Goal: Task Accomplishment & Management: Manage account settings

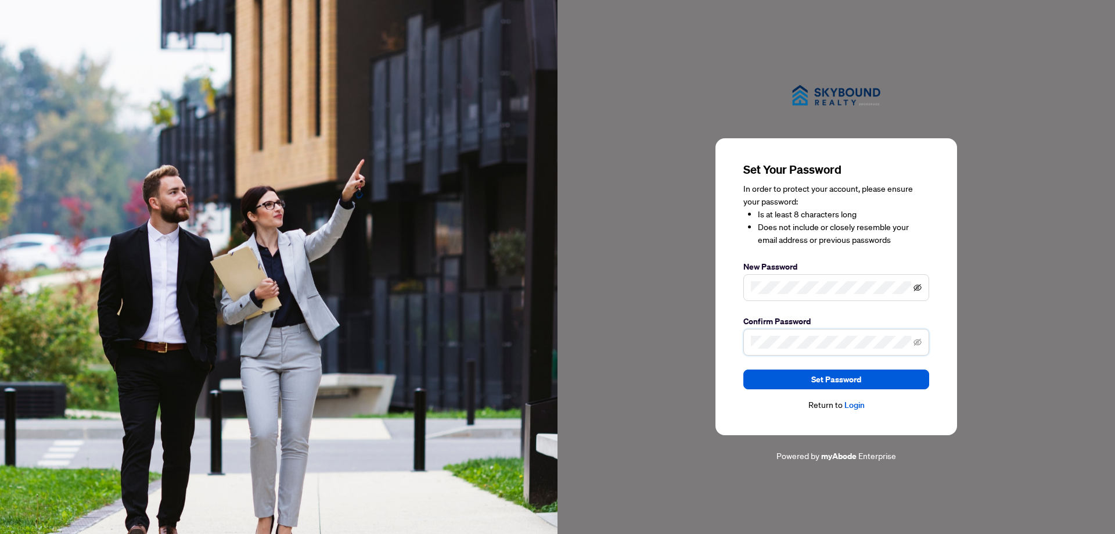
click at [917, 290] on icon "eye-invisible" at bounding box center [918, 287] width 8 height 8
click at [918, 343] on icon "eye-invisible" at bounding box center [918, 342] width 8 height 7
click at [835, 379] on span "Set Password" at bounding box center [836, 379] width 50 height 19
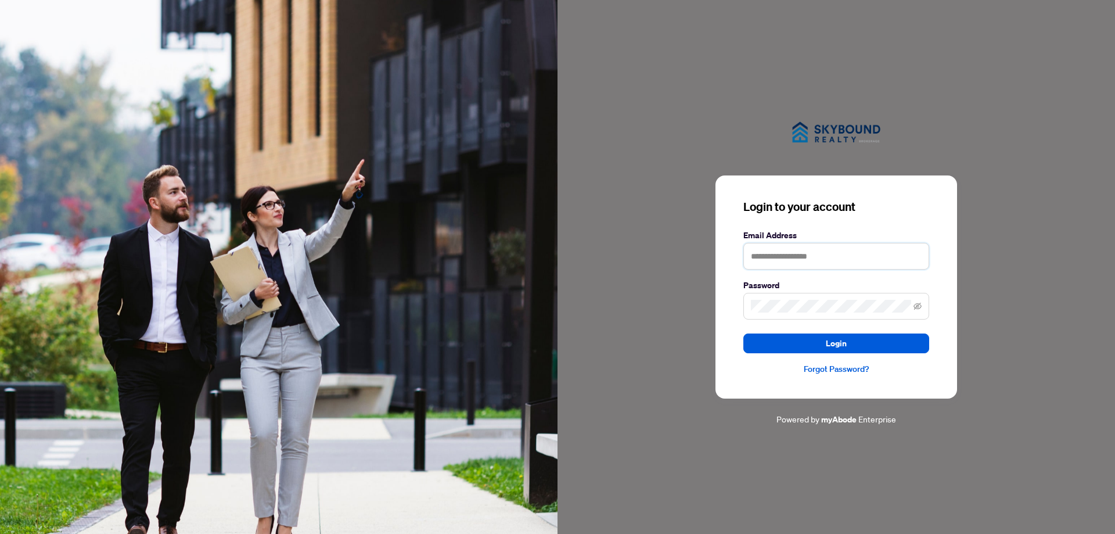
click at [770, 251] on input "text" at bounding box center [837, 256] width 186 height 27
type input "**********"
click at [824, 342] on button "Login" at bounding box center [837, 343] width 186 height 20
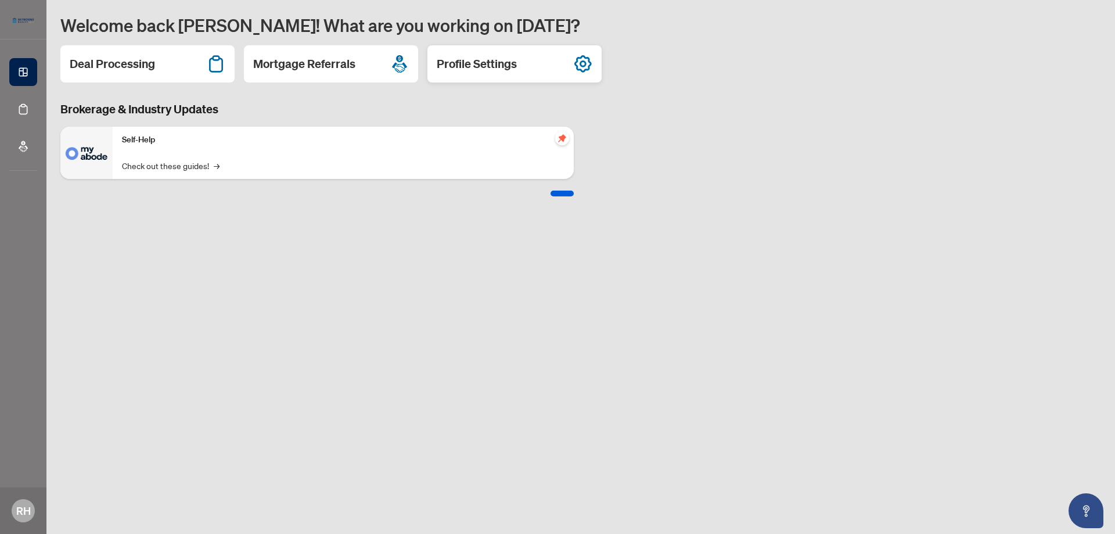
click at [586, 63] on icon at bounding box center [583, 63] width 7 height 7
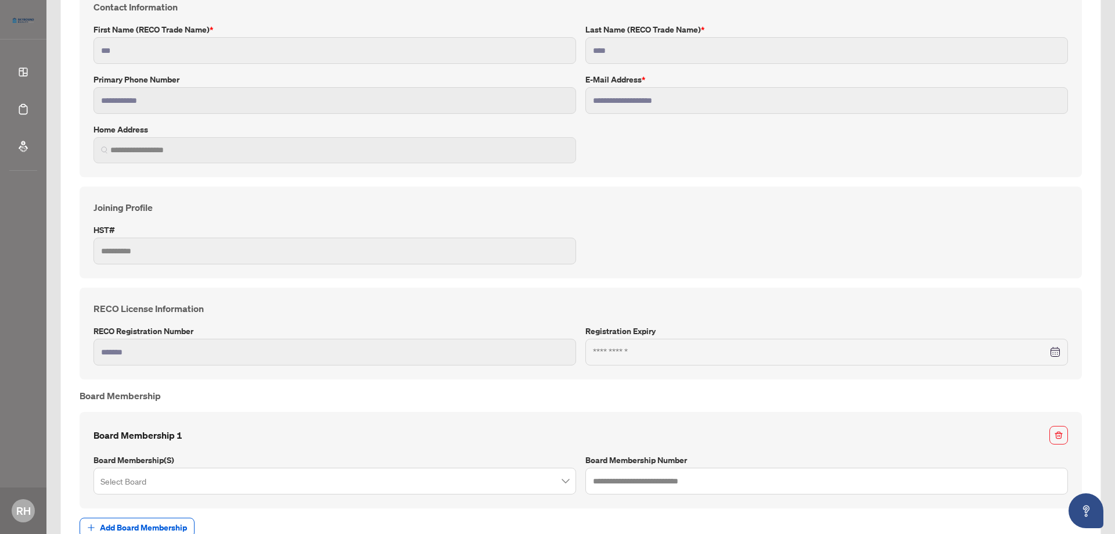
scroll to position [244, 0]
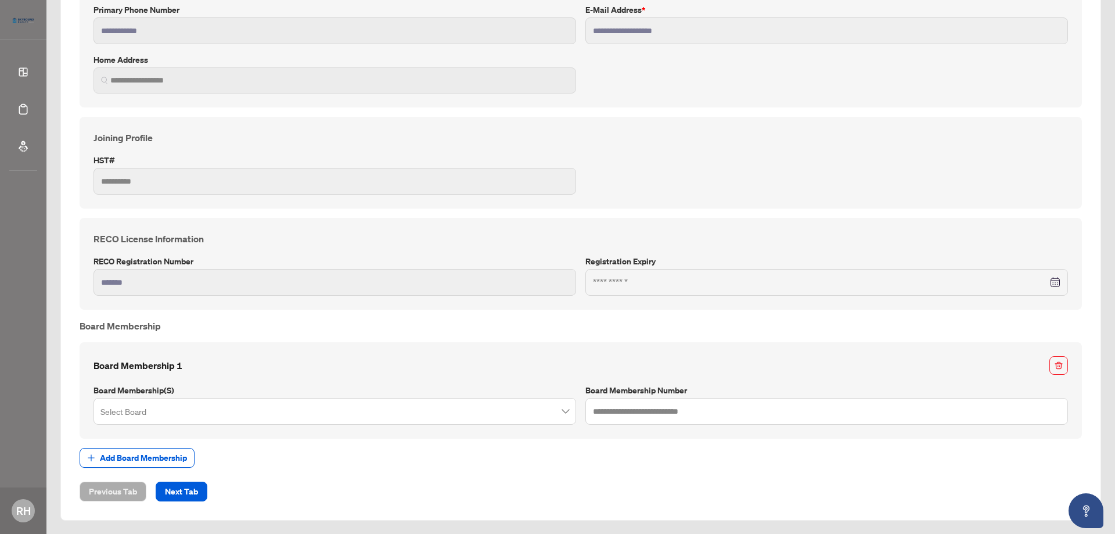
click at [158, 410] on input "search" at bounding box center [329, 413] width 458 height 26
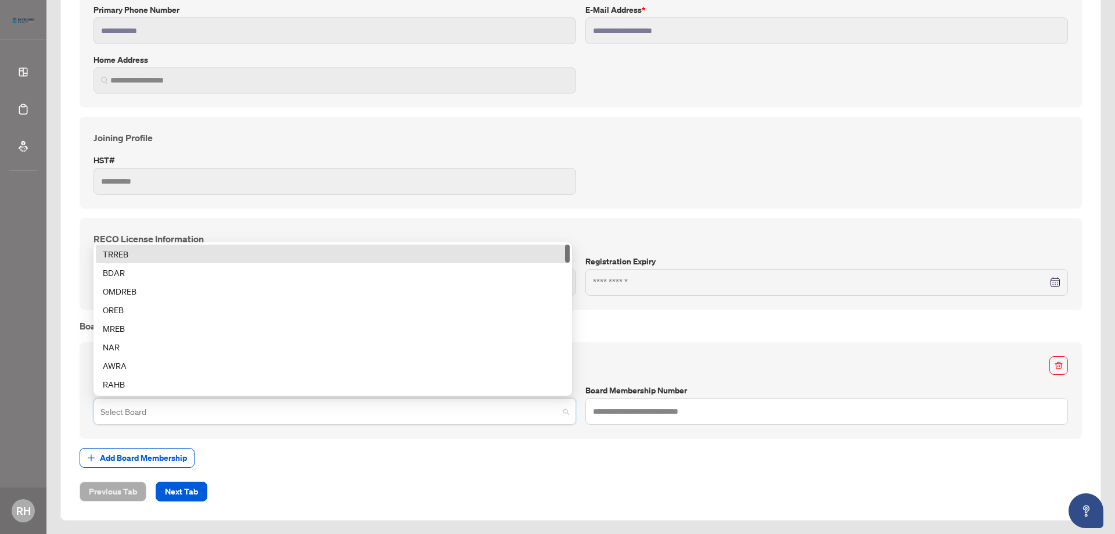
click at [121, 254] on div "TRREB" at bounding box center [333, 253] width 460 height 13
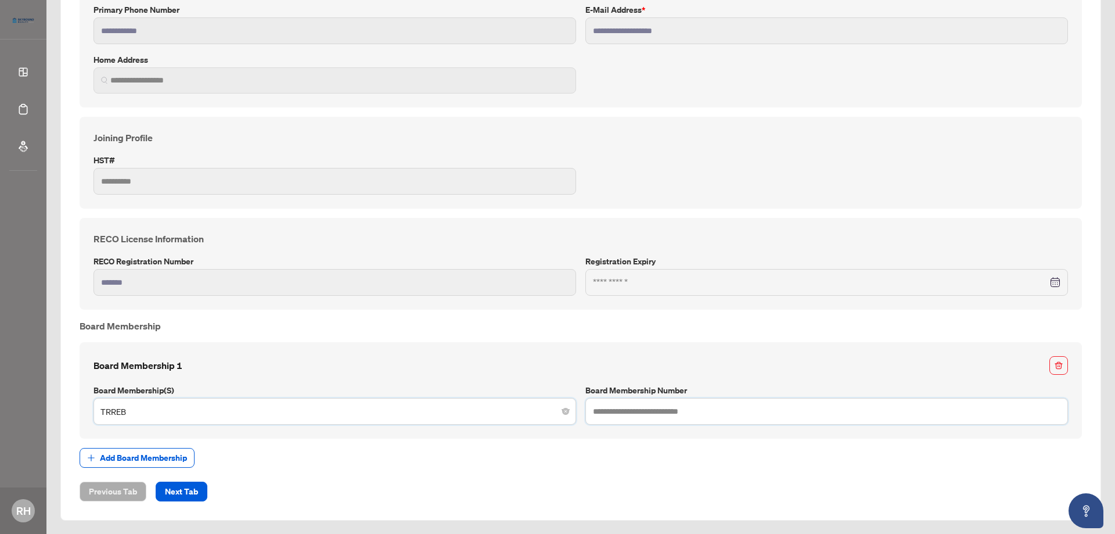
click at [610, 410] on input "text" at bounding box center [827, 411] width 483 height 27
type input "*******"
click at [172, 492] on span "Next Tab" at bounding box center [181, 491] width 33 height 19
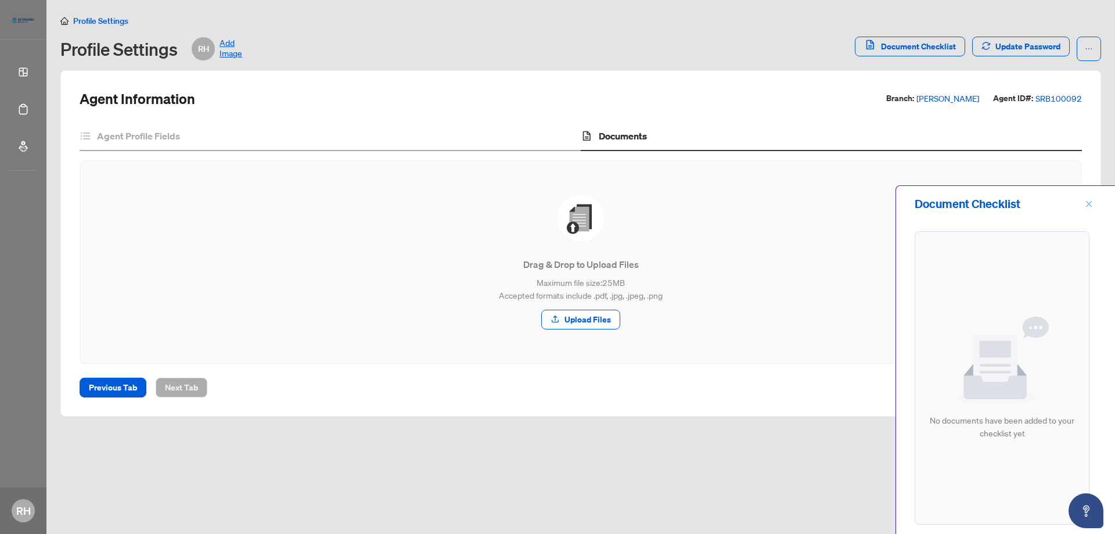
click at [1089, 204] on icon "close" at bounding box center [1089, 203] width 6 height 6
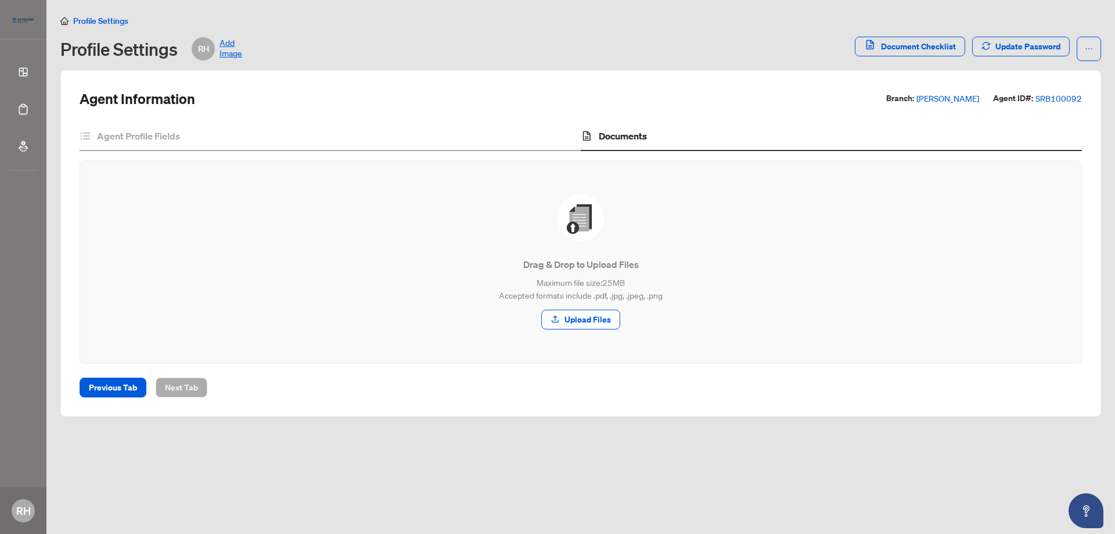
click at [227, 42] on span "Add Image" at bounding box center [231, 48] width 23 height 23
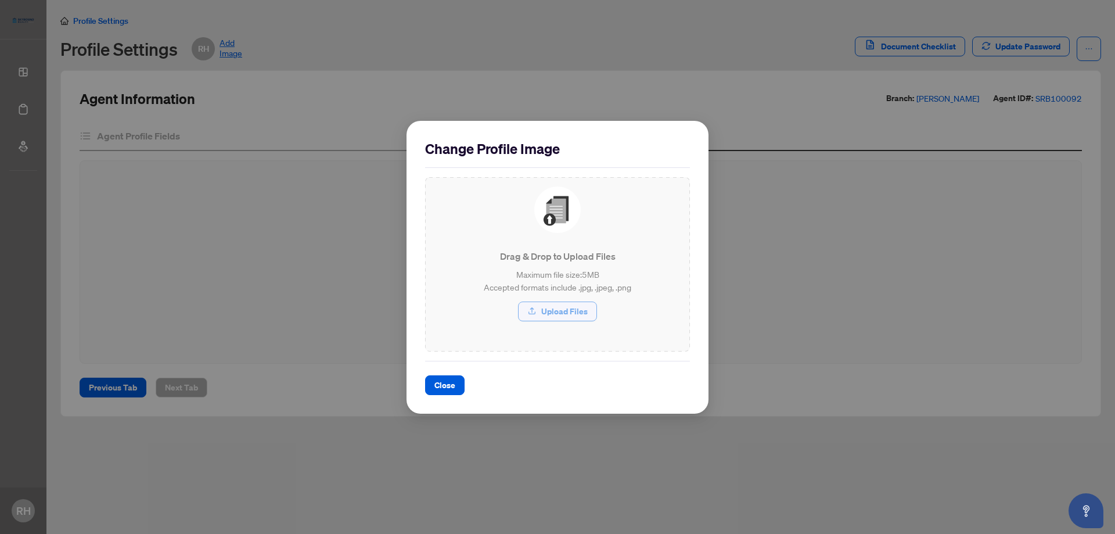
click at [551, 313] on span "Upload Files" at bounding box center [564, 311] width 46 height 19
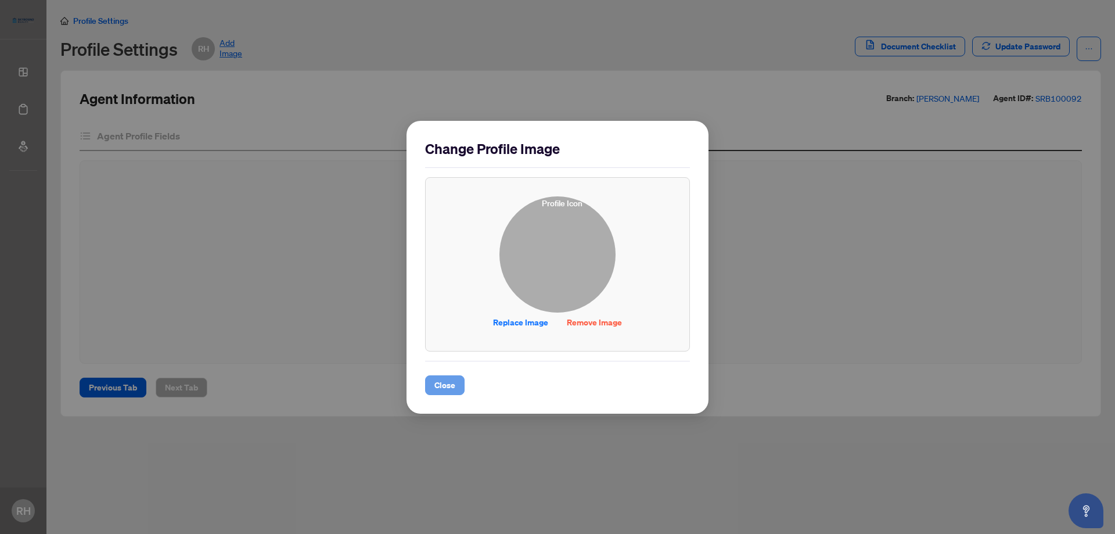
click at [448, 384] on span "Close" at bounding box center [444, 385] width 21 height 19
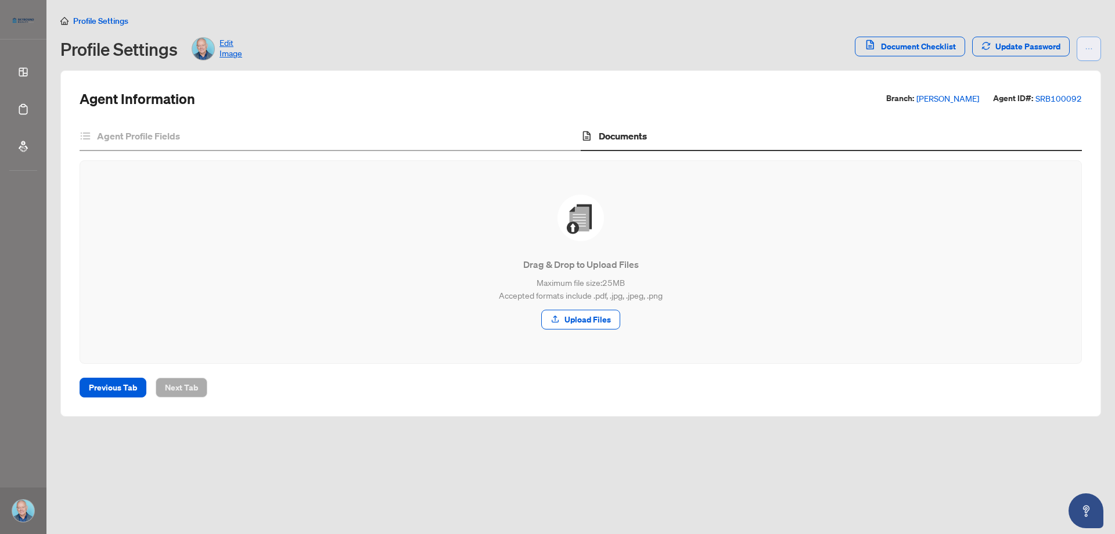
click at [1089, 48] on icon "ellipsis" at bounding box center [1089, 49] width 8 height 8
click at [337, 263] on p "Drag & Drop to Upload Files" at bounding box center [580, 264] width 955 height 14
click at [609, 135] on h4 "Documents" at bounding box center [623, 136] width 48 height 14
click at [605, 135] on h4 "Documents" at bounding box center [623, 136] width 48 height 14
click at [896, 47] on span "Document Checklist" at bounding box center [918, 46] width 75 height 19
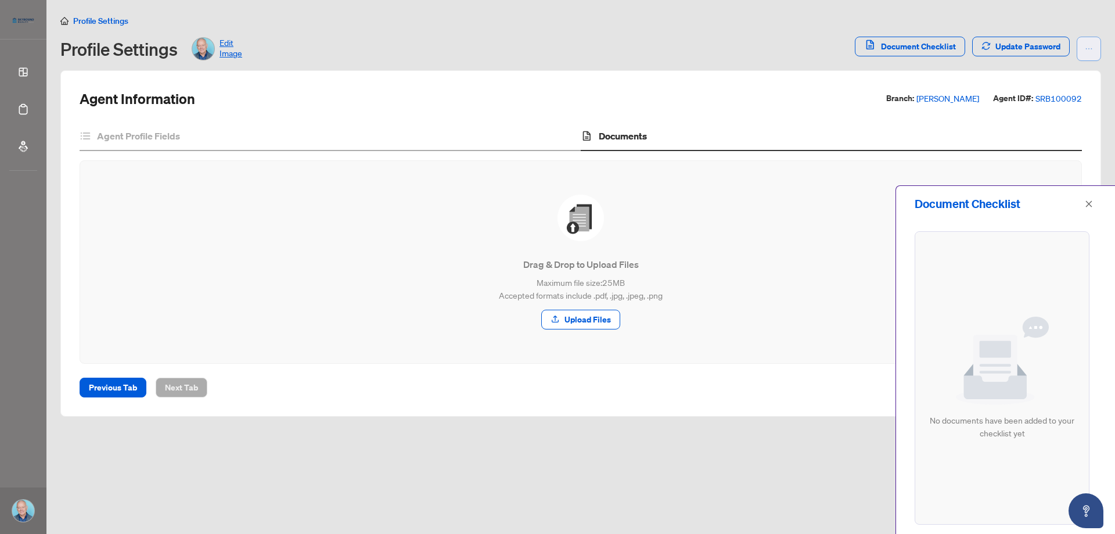
click at [1090, 50] on icon "ellipsis" at bounding box center [1089, 49] width 8 height 8
click at [1028, 94] on span "Document Archive" at bounding box center [1052, 93] width 80 height 13
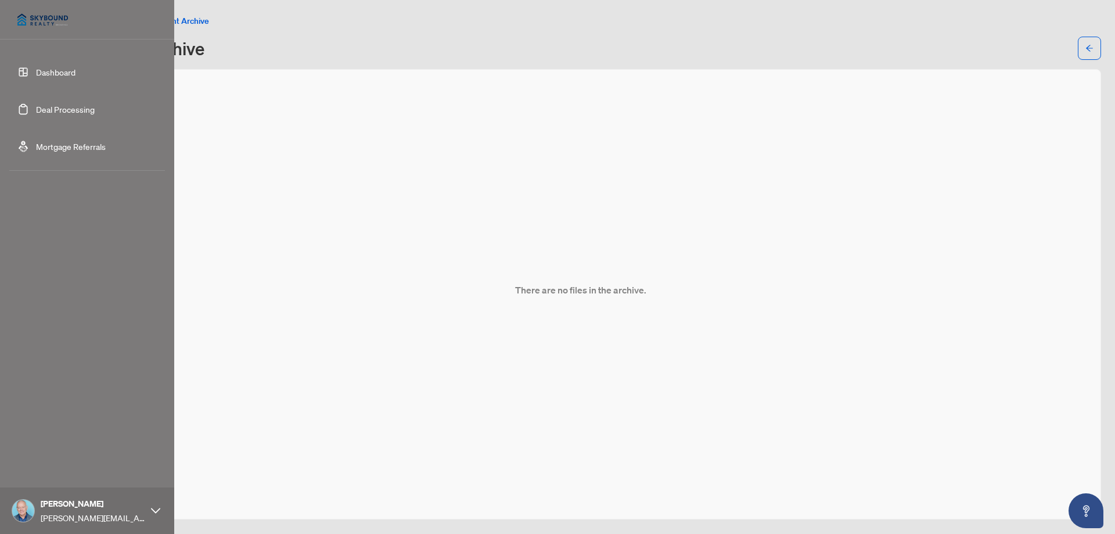
click at [46, 71] on link "Dashboard" at bounding box center [55, 72] width 39 height 10
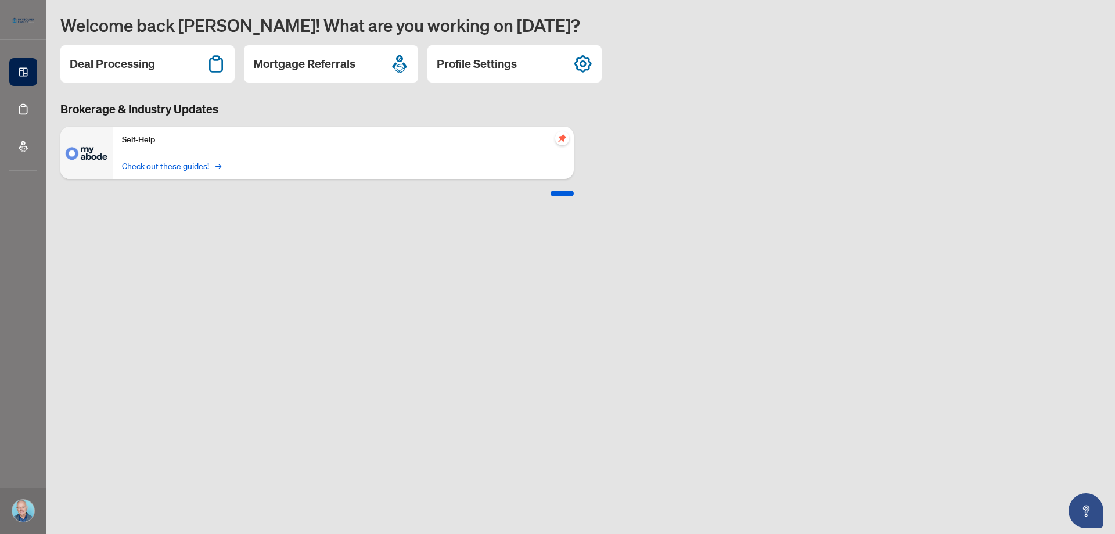
click at [145, 167] on link "Check out these guides! →" at bounding box center [171, 165] width 98 height 13
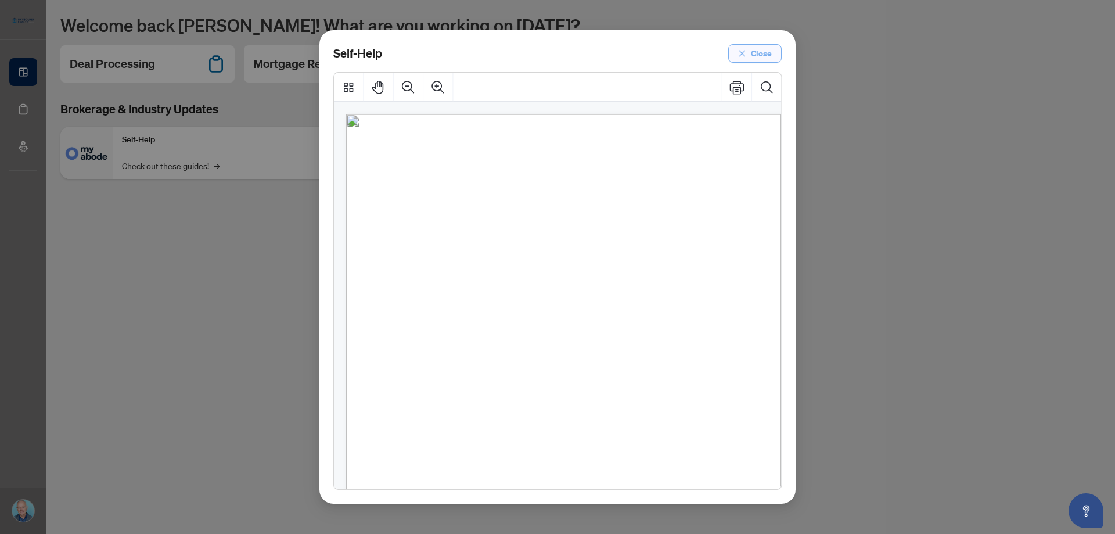
click at [761, 53] on span "Close" at bounding box center [761, 53] width 21 height 19
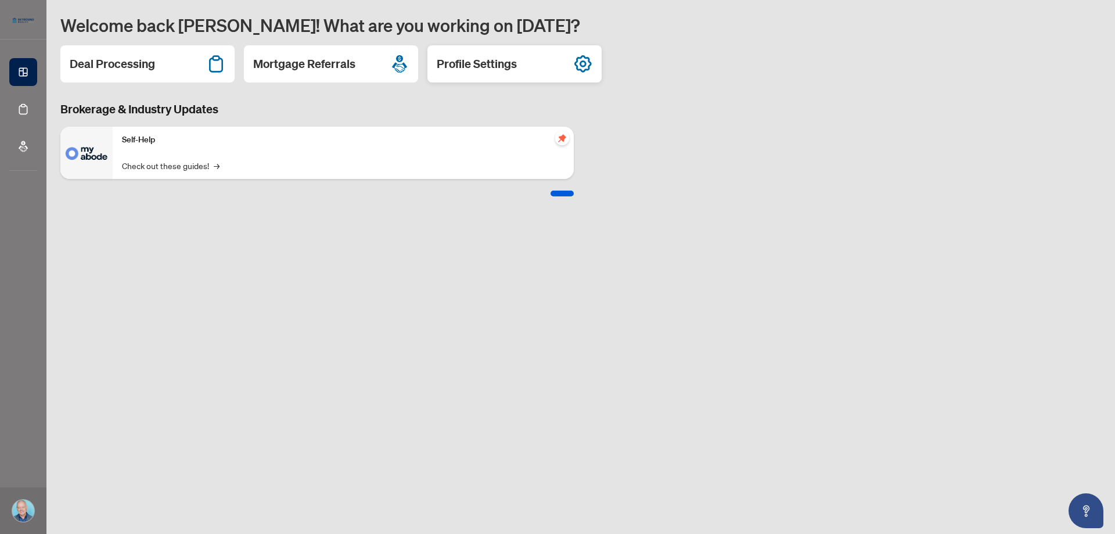
click at [580, 63] on icon at bounding box center [583, 63] width 7 height 7
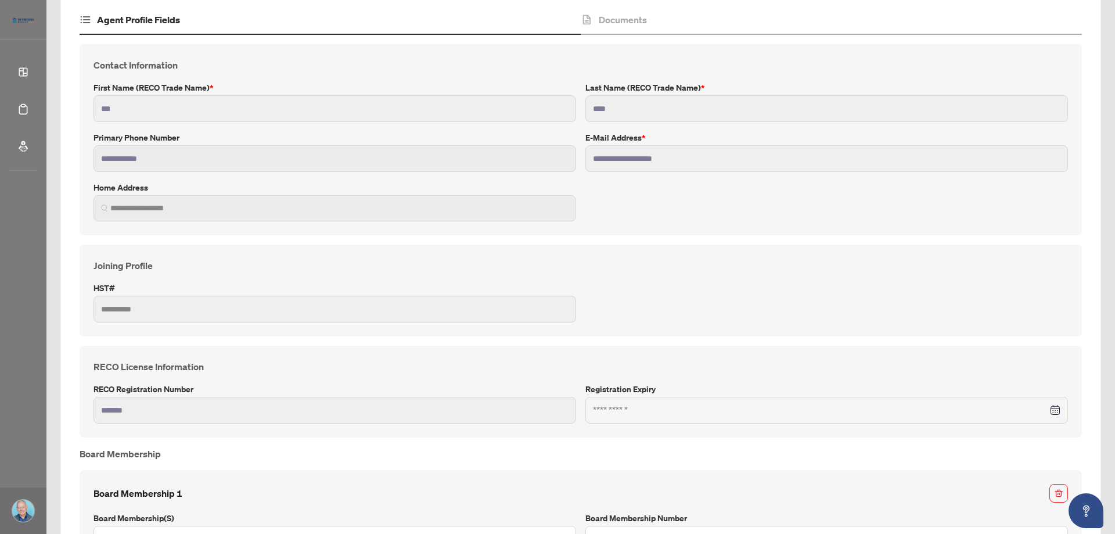
scroll to position [244, 0]
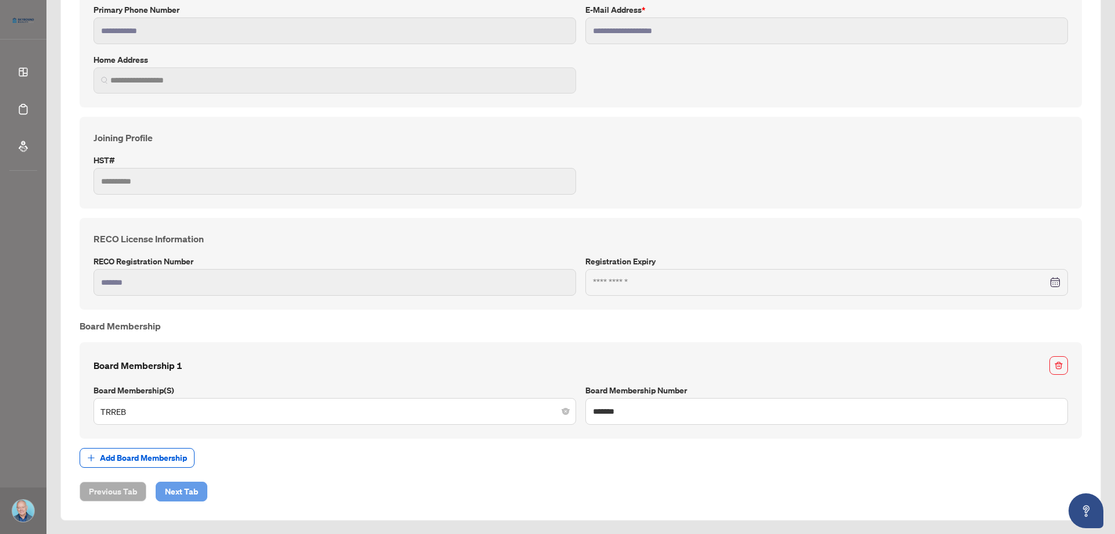
click at [173, 493] on span "Next Tab" at bounding box center [181, 491] width 33 height 19
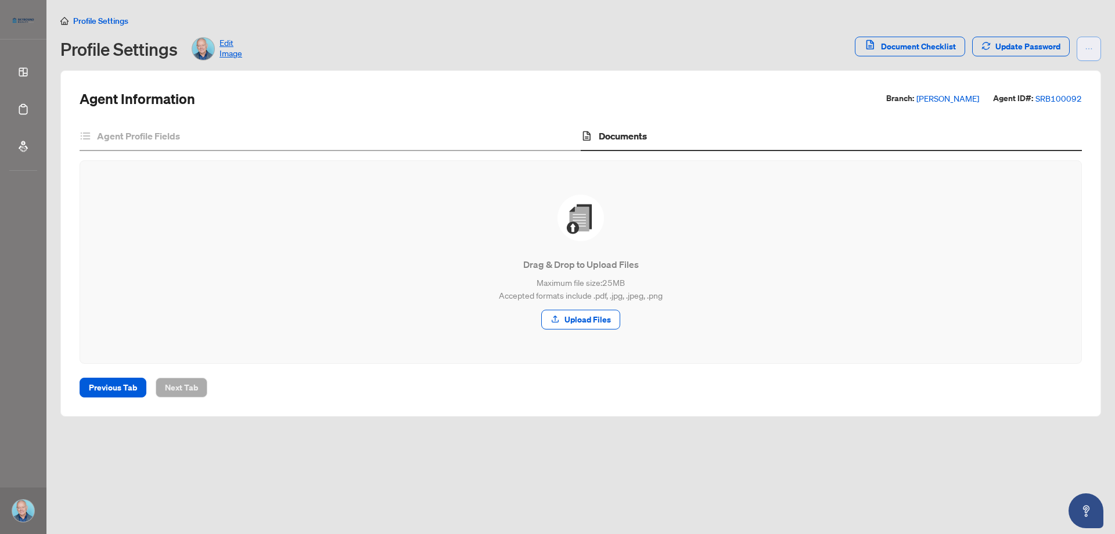
click at [1089, 46] on icon "ellipsis" at bounding box center [1089, 49] width 8 height 8
click at [687, 84] on div "Agent Information Branch: Danforth Agent ID#: SRB100092 Agent Profile Fields Do…" at bounding box center [580, 243] width 1041 height 346
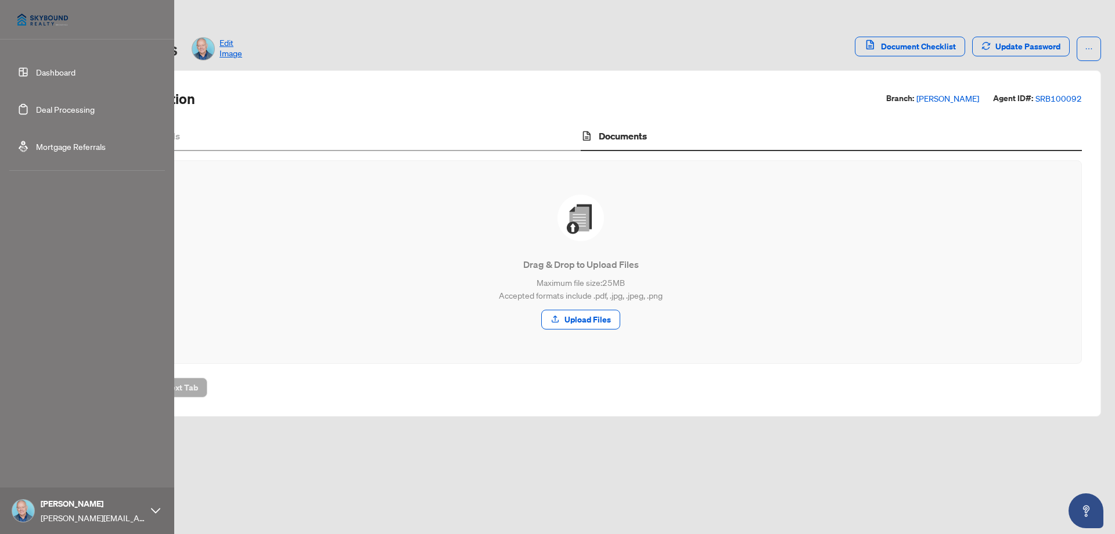
click at [51, 70] on link "Dashboard" at bounding box center [55, 72] width 39 height 10
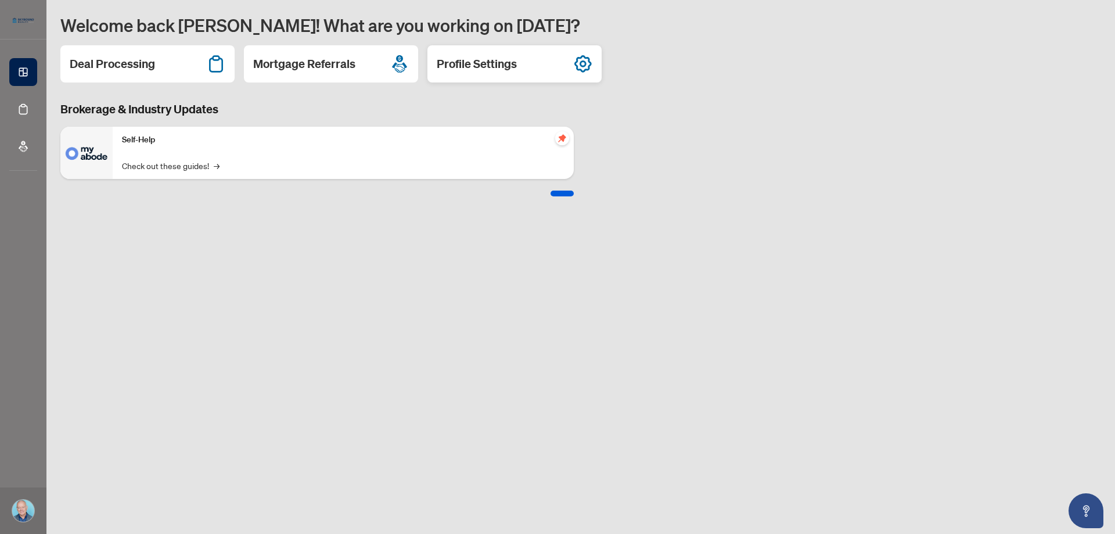
click at [471, 63] on h2 "Profile Settings" at bounding box center [477, 64] width 80 height 16
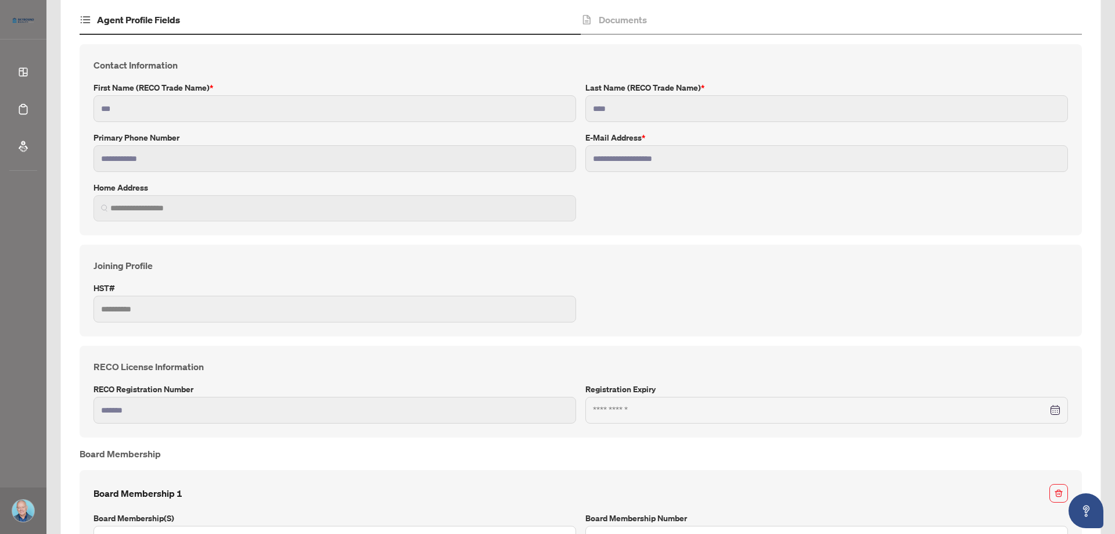
scroll to position [244, 0]
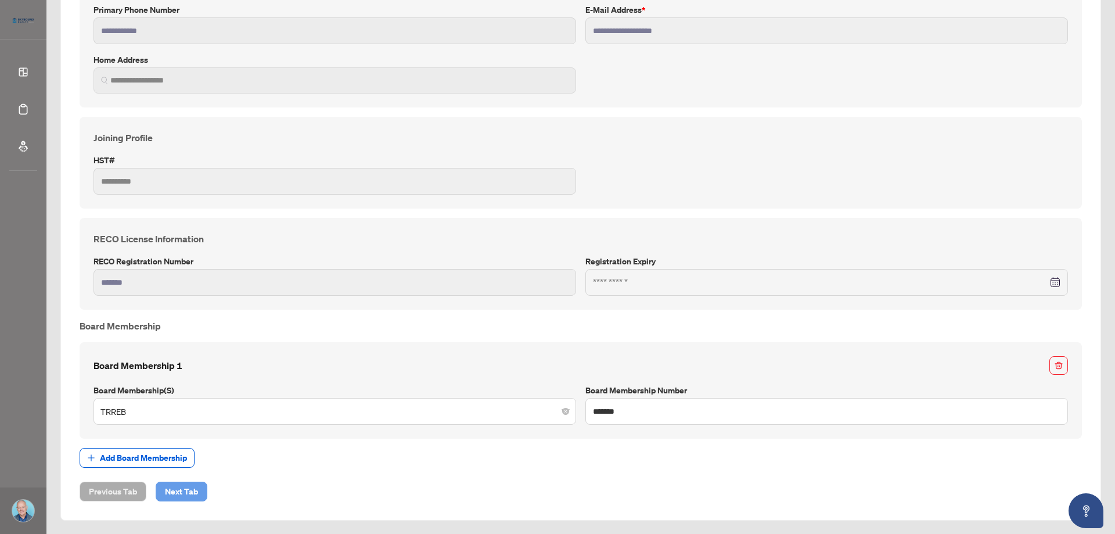
click at [175, 493] on span "Next Tab" at bounding box center [181, 491] width 33 height 19
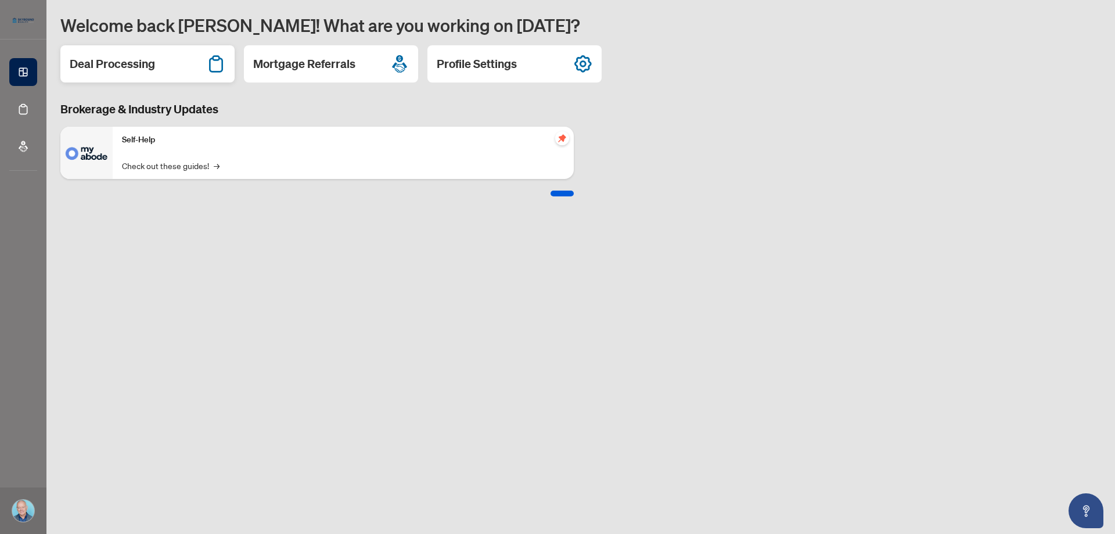
click at [121, 66] on h2 "Deal Processing" at bounding box center [112, 64] width 85 height 16
click at [141, 63] on h2 "Deal Processing" at bounding box center [112, 64] width 85 height 16
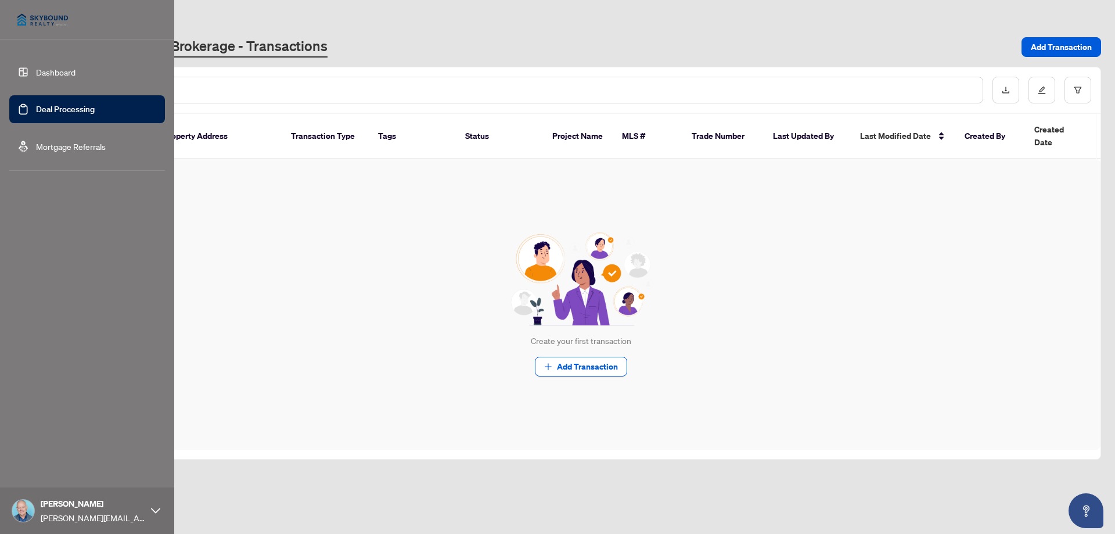
click at [46, 72] on link "Dashboard" at bounding box center [55, 72] width 39 height 10
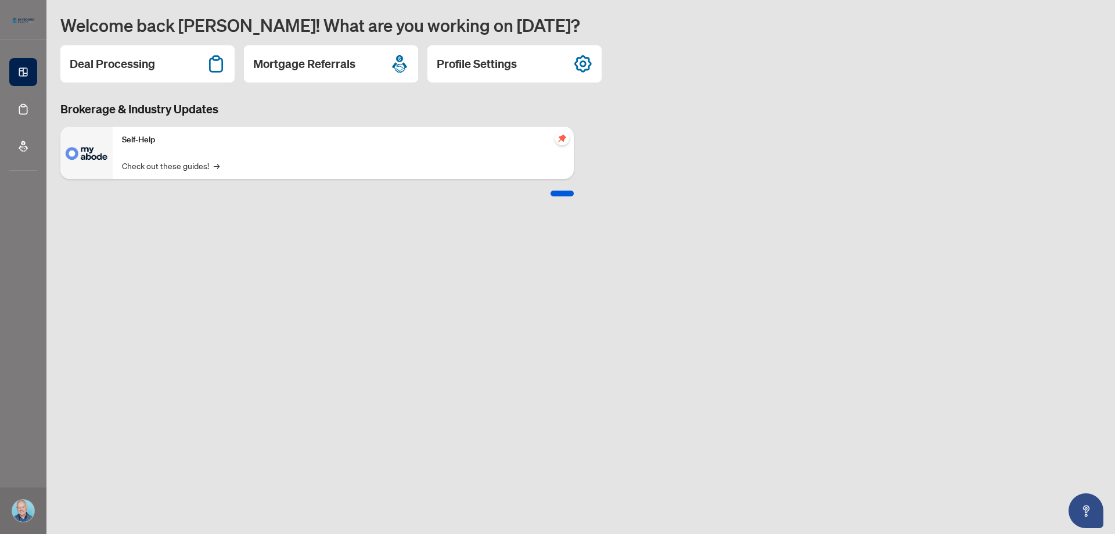
click at [653, 294] on main "Welcome back [PERSON_NAME]! What are you working on [DATE]? Deal Processing Mor…" at bounding box center [580, 267] width 1069 height 534
